Goal: Task Accomplishment & Management: Manage account settings

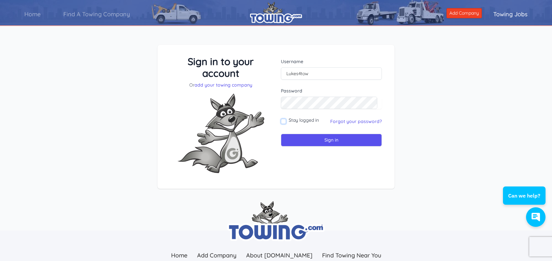
click at [284, 123] on input "Stay logged in" at bounding box center [283, 121] width 5 height 5
checkbox input "true"
click at [303, 140] on input "Sign in" at bounding box center [331, 140] width 101 height 13
click at [353, 140] on input "Sign in" at bounding box center [331, 140] width 101 height 13
click at [246, 87] on link "add your towing company" at bounding box center [224, 85] width 58 height 6
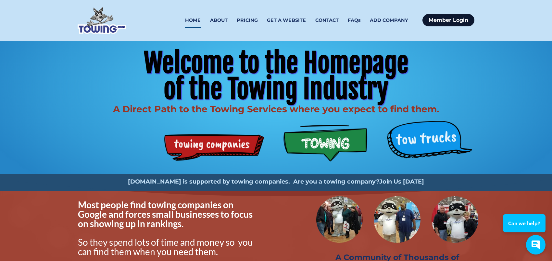
click at [440, 19] on link "Member Login" at bounding box center [449, 20] width 52 height 12
click at [394, 19] on link "ADD COMPANY" at bounding box center [389, 20] width 38 height 15
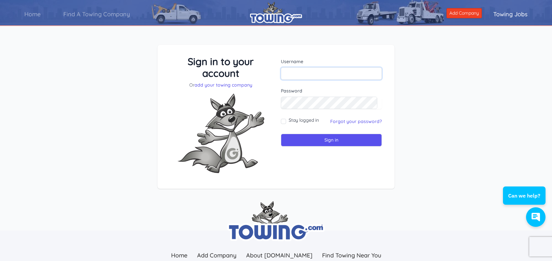
click at [301, 74] on input "text" at bounding box center [331, 73] width 101 height 12
type input "Lukes4tow"
click at [281, 134] on input "Sign in" at bounding box center [331, 140] width 101 height 13
click at [343, 122] on link "Forgot your password?" at bounding box center [356, 121] width 52 height 6
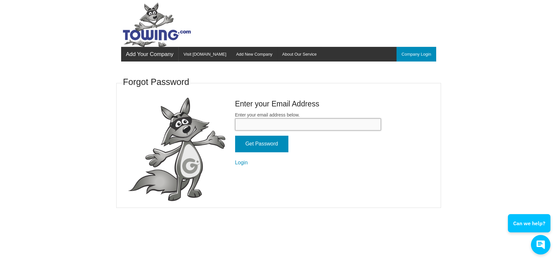
click at [273, 129] on input "Enter your email address below." at bounding box center [308, 124] width 146 height 12
type input "[EMAIL_ADDRESS][DOMAIN_NAME]"
click at [269, 142] on input "Get Password" at bounding box center [261, 143] width 53 height 17
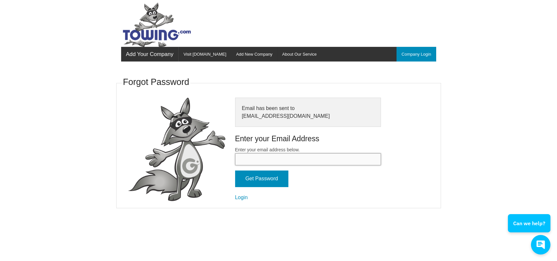
click at [268, 161] on input "Enter your email address below." at bounding box center [308, 159] width 146 height 12
type input "Lukestowing@yahoo.com"
click at [272, 176] on input "Get Password" at bounding box center [261, 178] width 53 height 17
click at [241, 198] on link "Login" at bounding box center [241, 197] width 13 height 6
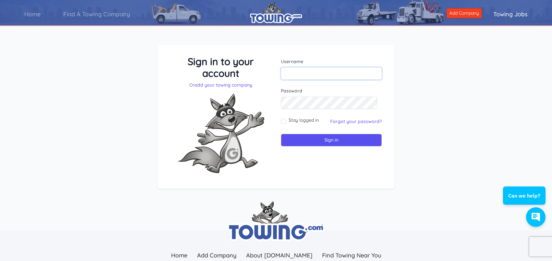
click at [327, 75] on input "text" at bounding box center [331, 73] width 101 height 12
type input "Lukes4tow"
click at [286, 123] on input "Stay logged in" at bounding box center [283, 121] width 5 height 5
checkbox input "true"
click at [310, 142] on input "Sign in" at bounding box center [331, 140] width 101 height 13
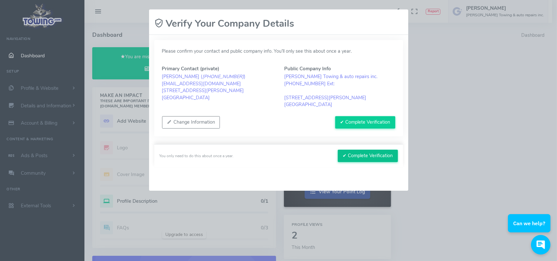
click at [373, 156] on button "✔ Complete Verification" at bounding box center [368, 155] width 60 height 12
click at [374, 123] on button "✔ Complete Verification" at bounding box center [365, 122] width 60 height 12
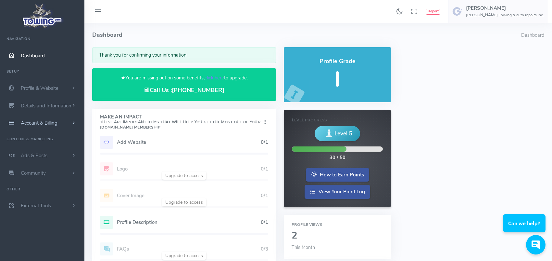
click at [42, 119] on link "Account & Billing" at bounding box center [42, 123] width 84 height 18
click at [44, 86] on span "Profile & Website" at bounding box center [40, 88] width 38 height 6
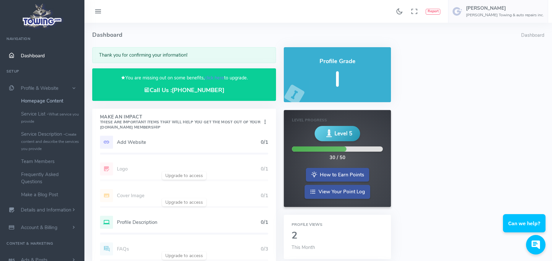
click at [53, 102] on link "Homepage Content" at bounding box center [50, 100] width 68 height 13
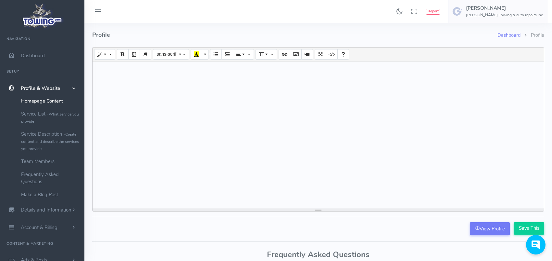
click at [44, 20] on img at bounding box center [42, 16] width 44 height 28
